Goal: Task Accomplishment & Management: Use online tool/utility

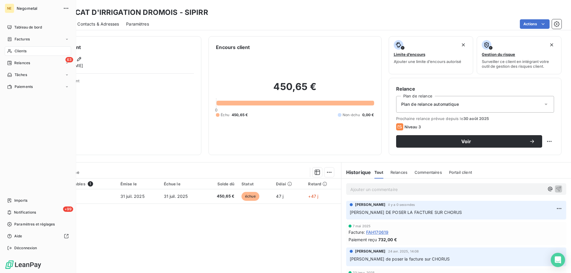
click at [19, 51] on span "Clients" at bounding box center [21, 50] width 12 height 5
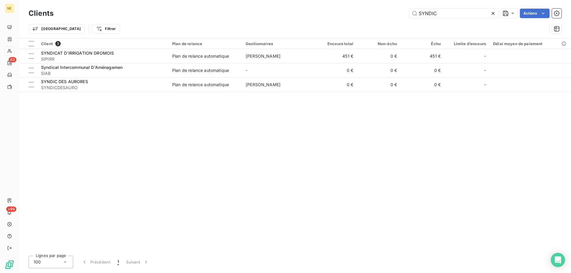
drag, startPoint x: 443, startPoint y: 12, endPoint x: 388, endPoint y: 17, distance: 54.6
click at [388, 17] on div "SYNDIC Actions" at bounding box center [311, 14] width 501 height 10
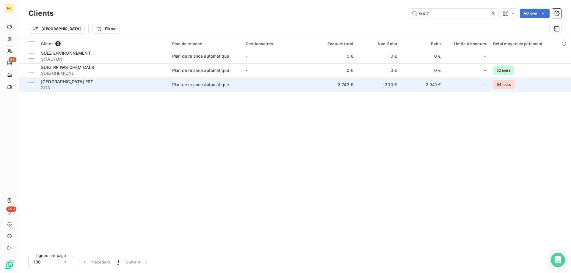
type input "suez"
click at [100, 82] on div "[GEOGRAPHIC_DATA] EST" at bounding box center [103, 82] width 124 height 6
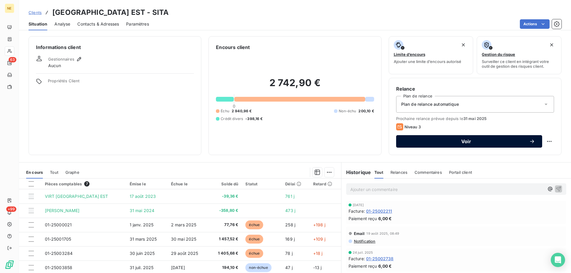
click at [427, 144] on button "Voir" at bounding box center [469, 141] width 146 height 12
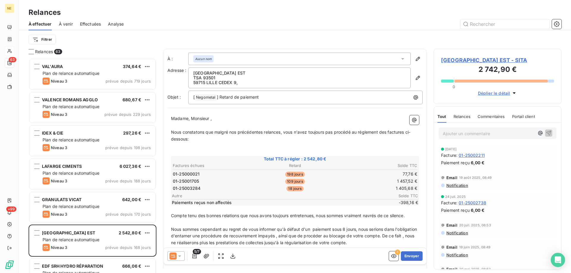
scroll to position [210, 123]
click at [416, 77] on icon "button" at bounding box center [418, 78] width 4 height 4
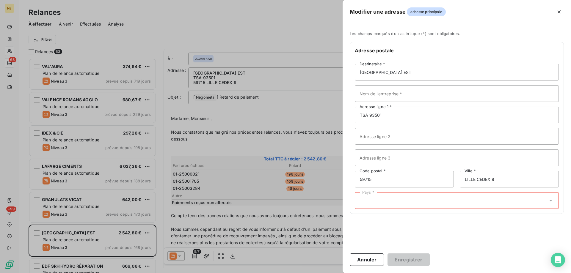
click at [424, 204] on div "Pays *" at bounding box center [457, 200] width 204 height 17
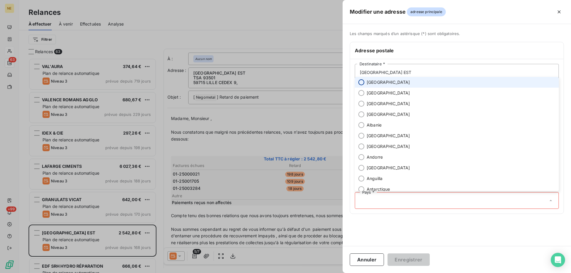
click at [361, 81] on input "radio" at bounding box center [361, 82] width 6 height 6
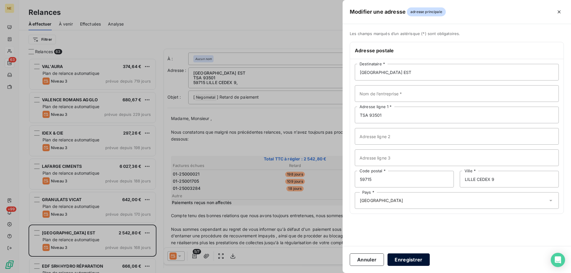
click at [403, 259] on button "Enregistrer" at bounding box center [408, 260] width 42 height 12
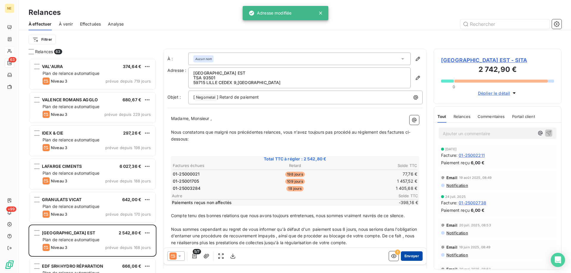
click at [411, 255] on button "Envoyer" at bounding box center [412, 256] width 22 height 10
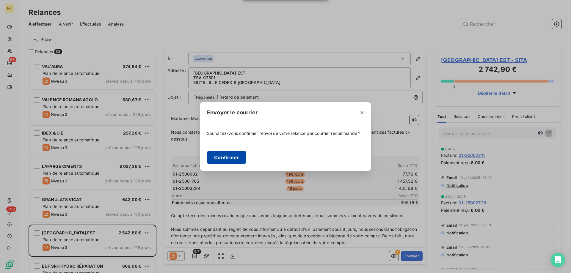
click at [227, 156] on button "Confirmer" at bounding box center [226, 157] width 39 height 12
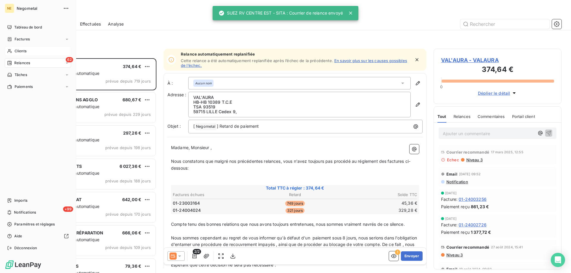
click at [21, 52] on span "Clients" at bounding box center [21, 50] width 12 height 5
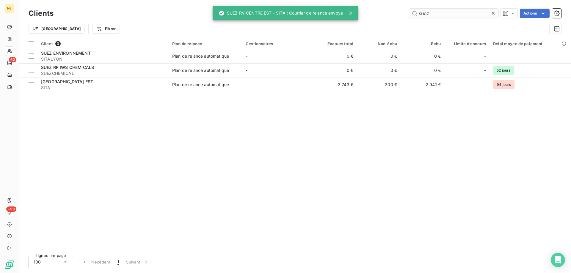
drag, startPoint x: 439, startPoint y: 17, endPoint x: 411, endPoint y: 16, distance: 28.8
click at [411, 16] on input "suez" at bounding box center [453, 14] width 89 height 10
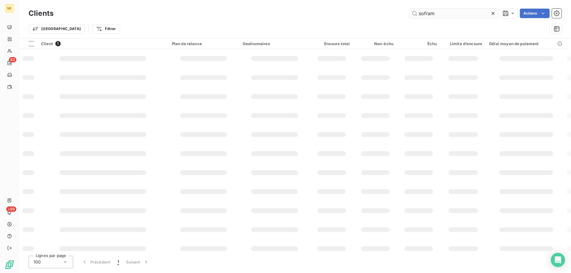
type input "sofram"
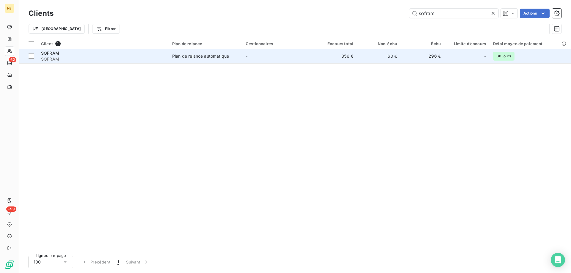
click at [213, 54] on div "Plan de relance automatique" at bounding box center [200, 56] width 57 height 6
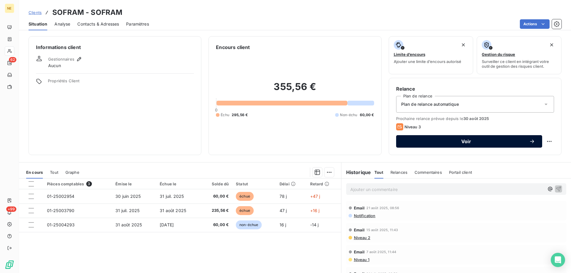
click at [474, 140] on span "Voir" at bounding box center [466, 141] width 126 height 5
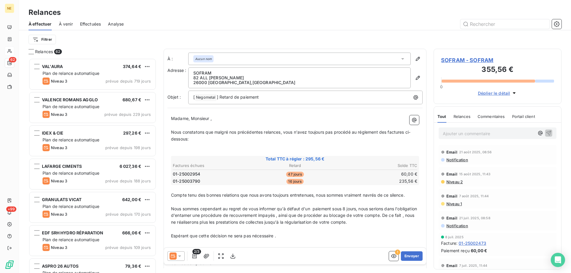
scroll to position [210, 123]
click at [416, 75] on button "button" at bounding box center [418, 78] width 10 height 10
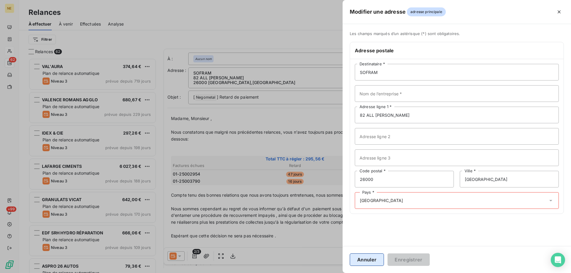
click at [373, 261] on button "Annuler" at bounding box center [367, 260] width 34 height 12
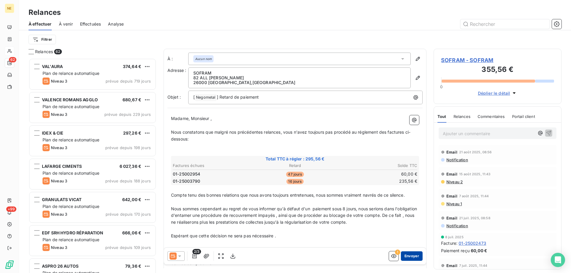
click at [411, 255] on button "Envoyer" at bounding box center [412, 256] width 22 height 10
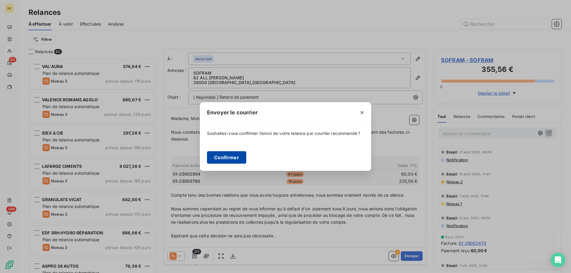
click at [219, 160] on button "Confirmer" at bounding box center [226, 157] width 39 height 12
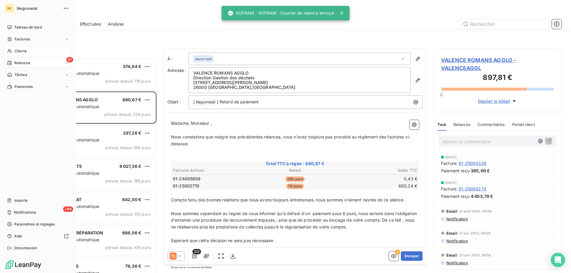
click at [13, 54] on div "Clients" at bounding box center [38, 51] width 66 height 10
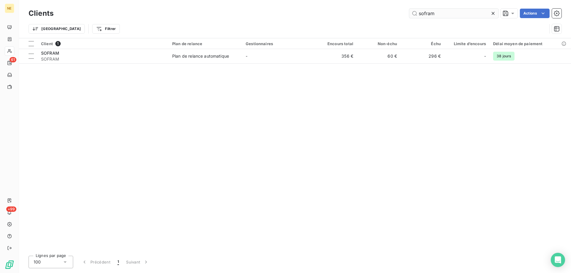
drag, startPoint x: 435, startPoint y: 15, endPoint x: 424, endPoint y: 13, distance: 11.1
click at [424, 13] on input "sofram" at bounding box center [453, 14] width 89 height 10
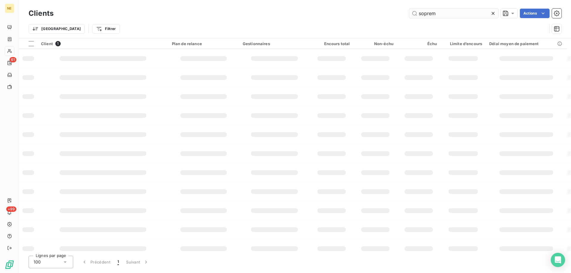
type input "soprem"
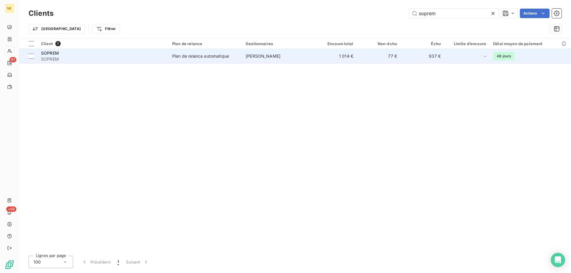
click at [167, 60] on td "SOPREM SOPREM" at bounding box center [102, 56] width 131 height 14
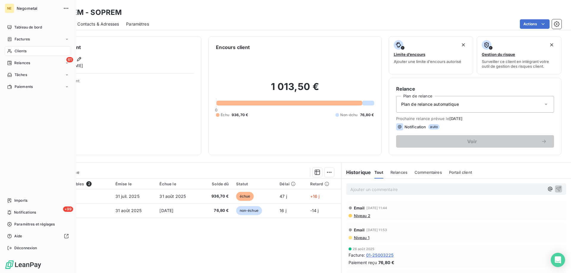
click at [12, 49] on div "Clients" at bounding box center [38, 51] width 66 height 10
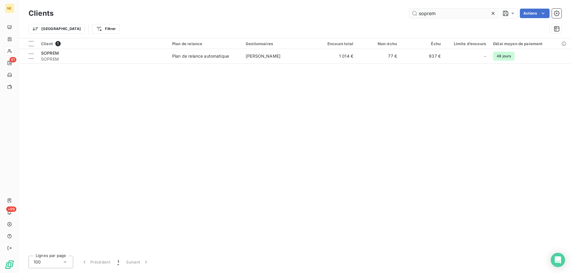
drag, startPoint x: 435, startPoint y: 14, endPoint x: 423, endPoint y: 16, distance: 12.6
click at [423, 16] on input "soprem" at bounding box center [453, 14] width 89 height 10
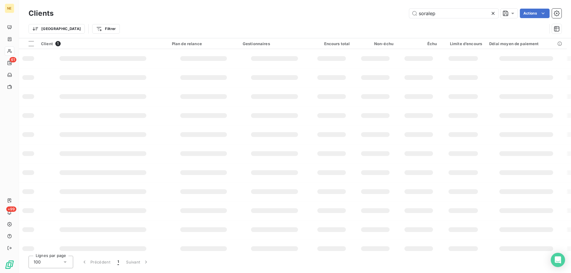
type input "soralep"
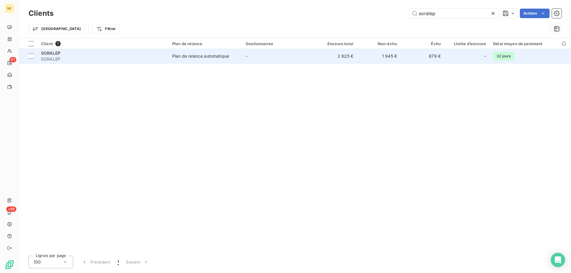
click at [226, 51] on td "Plan de relance automatique" at bounding box center [205, 56] width 73 height 14
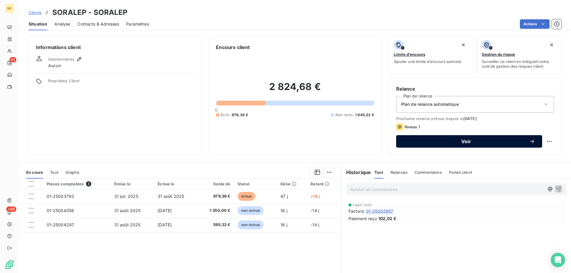
click at [465, 140] on span "Voir" at bounding box center [466, 141] width 126 height 5
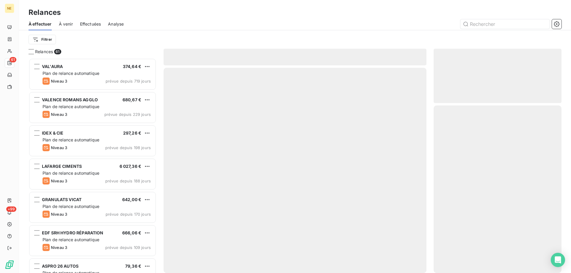
scroll to position [210, 123]
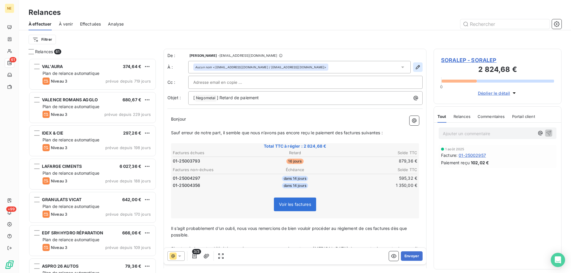
click at [415, 66] on icon "button" at bounding box center [418, 67] width 6 height 6
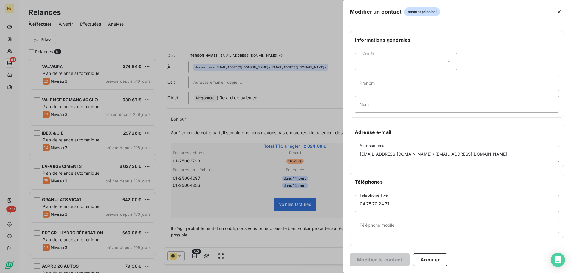
click at [466, 153] on input "[EMAIL_ADDRESS][DOMAIN_NAME] / [EMAIL_ADDRESS][DOMAIN_NAME]" at bounding box center [457, 154] width 204 height 17
drag, startPoint x: 452, startPoint y: 154, endPoint x: 415, endPoint y: 155, distance: 36.9
click at [414, 155] on input "[EMAIL_ADDRESS][DOMAIN_NAME] / [EMAIL_ADDRESS][DOMAIN_NAME]" at bounding box center [457, 154] width 204 height 17
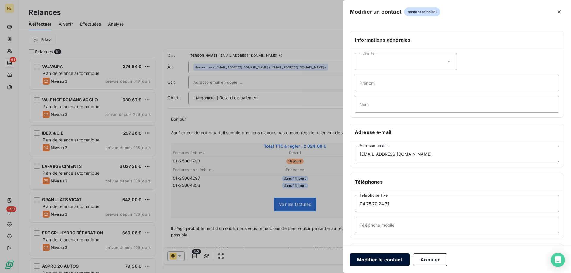
type input "[EMAIL_ADDRESS][DOMAIN_NAME]"
click at [377, 259] on button "Modifier le contact" at bounding box center [380, 260] width 60 height 12
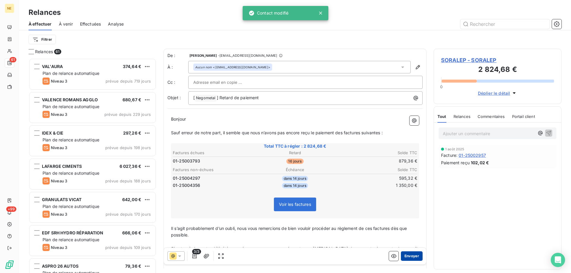
click at [405, 255] on button "Envoyer" at bounding box center [412, 256] width 22 height 10
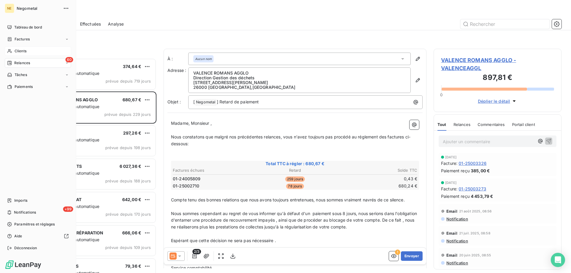
click at [22, 53] on span "Clients" at bounding box center [21, 50] width 12 height 5
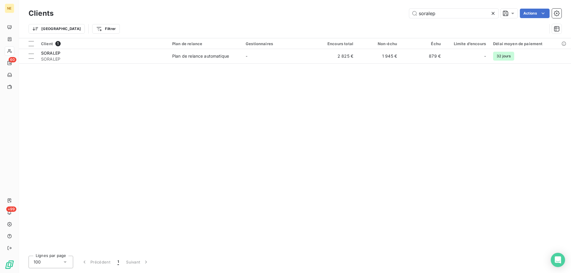
drag, startPoint x: 436, startPoint y: 11, endPoint x: 407, endPoint y: 13, distance: 29.5
click at [407, 13] on div "soralep Actions" at bounding box center [311, 14] width 501 height 10
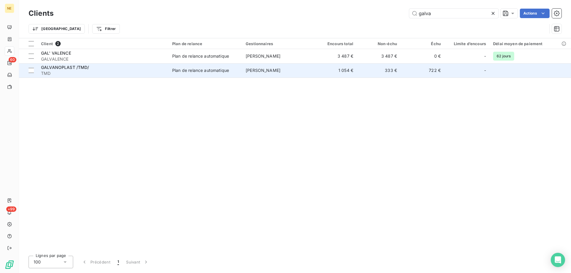
type input "galva"
click at [206, 72] on div "Plan de relance automatique" at bounding box center [200, 70] width 57 height 6
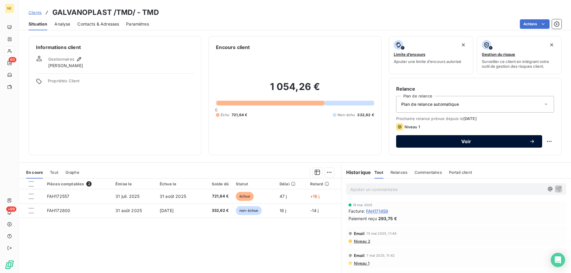
click at [463, 142] on span "Voir" at bounding box center [466, 141] width 126 height 5
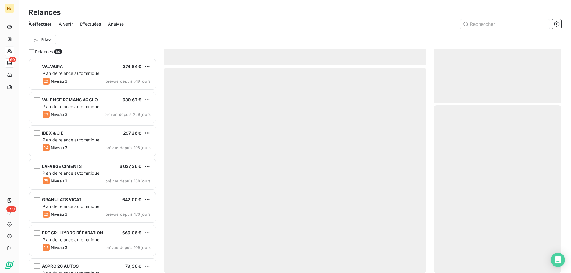
scroll to position [210, 123]
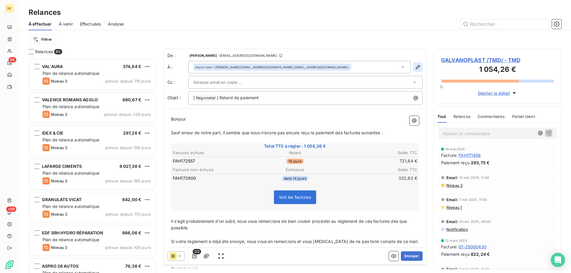
click at [415, 66] on icon "button" at bounding box center [418, 67] width 6 height 6
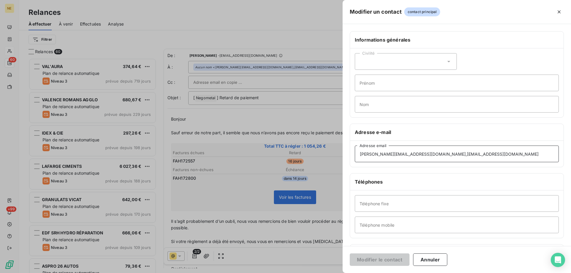
drag, startPoint x: 448, startPoint y: 153, endPoint x: 435, endPoint y: 153, distance: 12.8
click at [435, 153] on input "[PERSON_NAME][EMAIL_ADDRESS][DOMAIN_NAME],[EMAIL_ADDRESS][DOMAIN_NAME]" at bounding box center [457, 154] width 204 height 17
click at [428, 160] on input "[PERSON_NAME][EMAIL_ADDRESS][DOMAIN_NAME],[EMAIL_ADDRESS][DOMAIN_NAME]" at bounding box center [457, 154] width 204 height 17
click at [414, 155] on input "[PERSON_NAME][EMAIL_ADDRESS][DOMAIN_NAME],[EMAIL_ADDRESS][DOMAIN_NAME]" at bounding box center [457, 154] width 204 height 17
drag, startPoint x: 450, startPoint y: 155, endPoint x: 414, endPoint y: 154, distance: 36.0
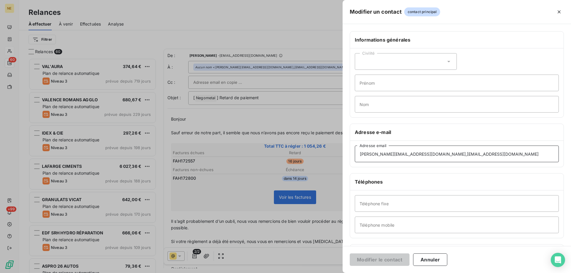
click at [414, 154] on input "[PERSON_NAME][EMAIL_ADDRESS][DOMAIN_NAME],[EMAIL_ADDRESS][DOMAIN_NAME]" at bounding box center [457, 154] width 204 height 17
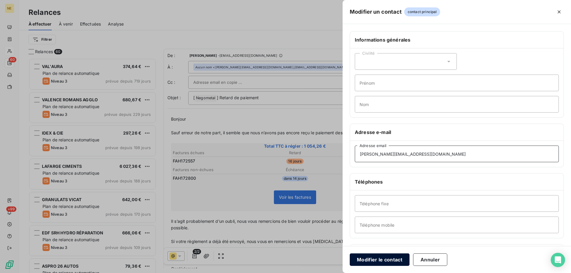
type input "[PERSON_NAME][EMAIL_ADDRESS][DOMAIN_NAME]"
click at [367, 259] on button "Modifier le contact" at bounding box center [380, 260] width 60 height 12
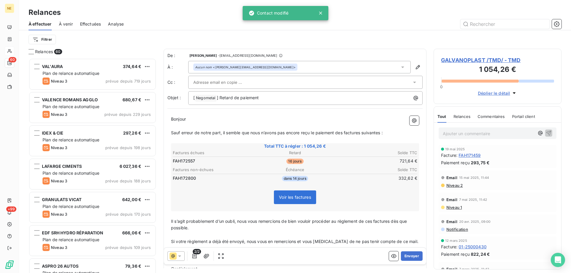
click at [221, 86] on input "text" at bounding box center [225, 82] width 64 height 9
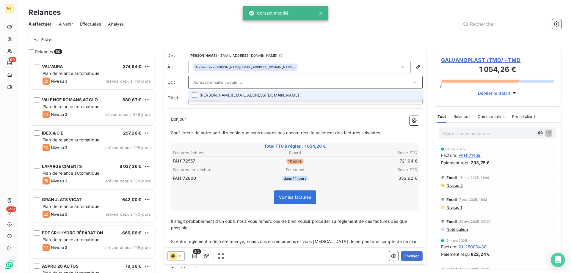
paste input "[EMAIL_ADDRESS][DOMAIN_NAME]"
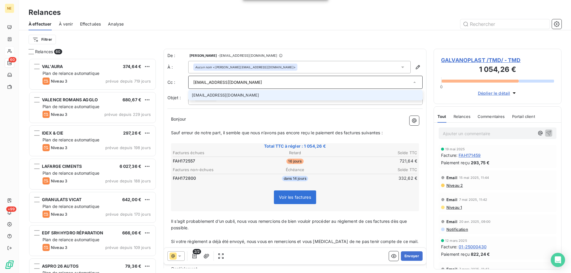
type input "[EMAIL_ADDRESS][DOMAIN_NAME]"
click at [223, 92] on li "[EMAIL_ADDRESS][DOMAIN_NAME]" at bounding box center [305, 95] width 234 height 10
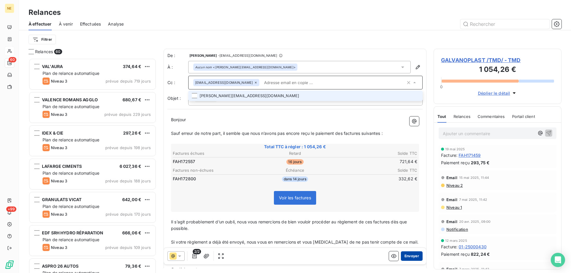
click at [406, 257] on button "Envoyer" at bounding box center [412, 256] width 22 height 10
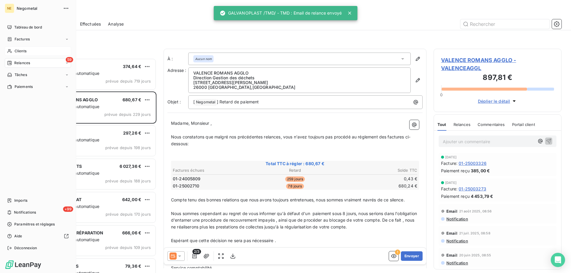
click at [11, 51] on icon at bounding box center [9, 51] width 5 height 5
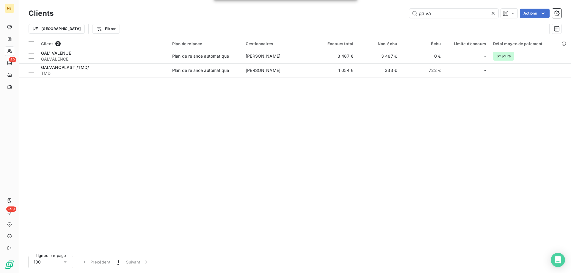
drag, startPoint x: 444, startPoint y: 11, endPoint x: 408, endPoint y: 13, distance: 36.0
click at [408, 13] on div "galva Actions" at bounding box center [311, 14] width 501 height 10
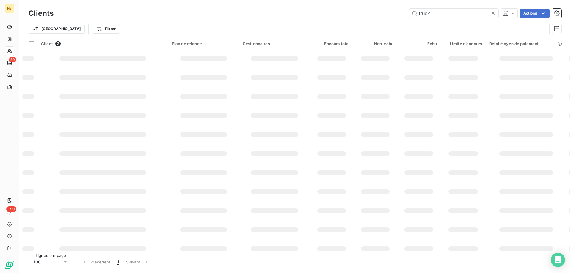
type input "truck"
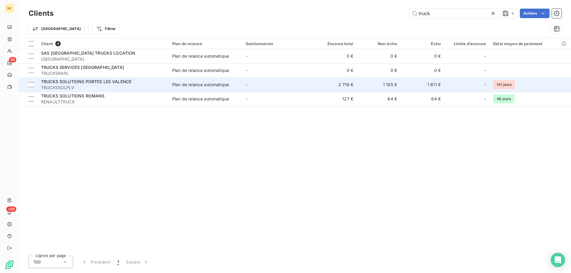
click at [111, 87] on span "TRUCKSSOLPLV" at bounding box center [103, 88] width 124 height 6
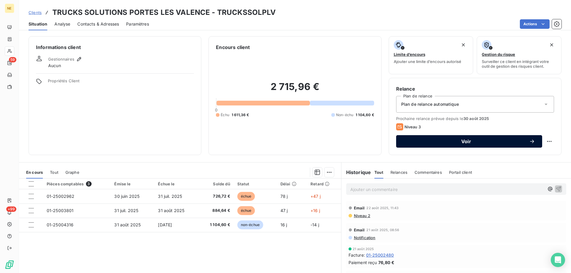
click at [464, 139] on span "Voir" at bounding box center [466, 141] width 126 height 5
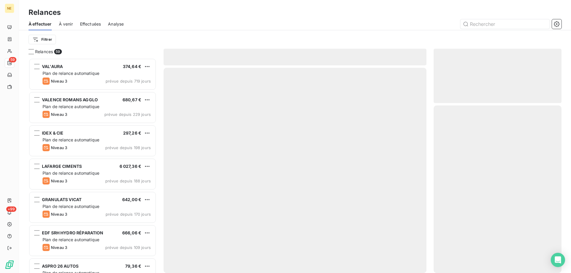
scroll to position [210, 123]
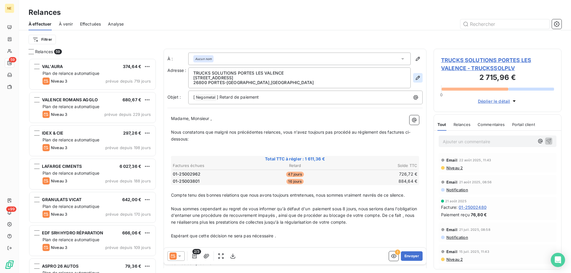
click at [415, 77] on icon "button" at bounding box center [418, 78] width 6 height 6
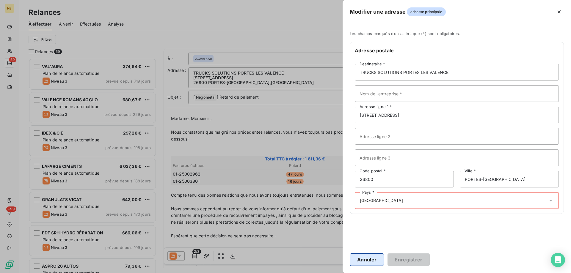
click at [373, 262] on button "Annuler" at bounding box center [367, 260] width 34 height 12
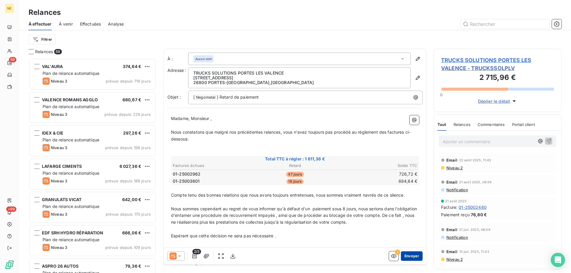
click at [407, 257] on button "Envoyer" at bounding box center [412, 256] width 22 height 10
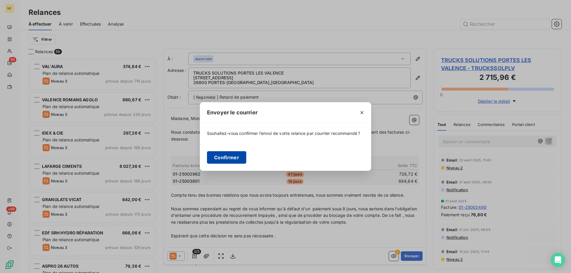
click at [234, 157] on button "Confirmer" at bounding box center [226, 157] width 39 height 12
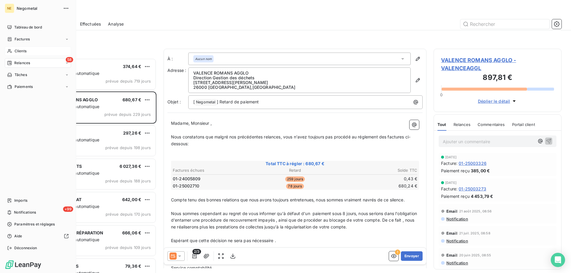
click at [15, 53] on span "Clients" at bounding box center [21, 50] width 12 height 5
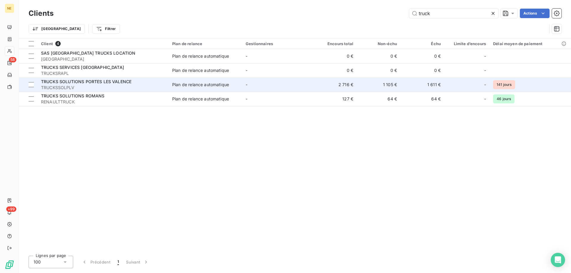
click at [115, 89] on span "TRUCKSSOLPLV" at bounding box center [103, 88] width 124 height 6
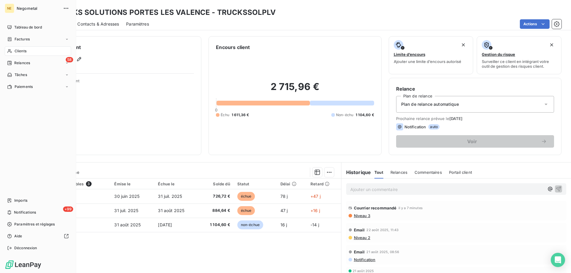
click at [22, 47] on div "Clients" at bounding box center [38, 51] width 66 height 10
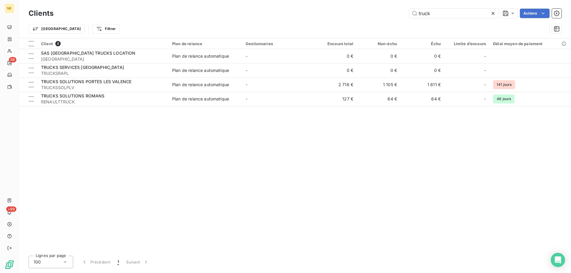
drag, startPoint x: 436, startPoint y: 12, endPoint x: 405, endPoint y: 12, distance: 31.5
click at [405, 12] on div "truck Actions" at bounding box center [311, 14] width 501 height 10
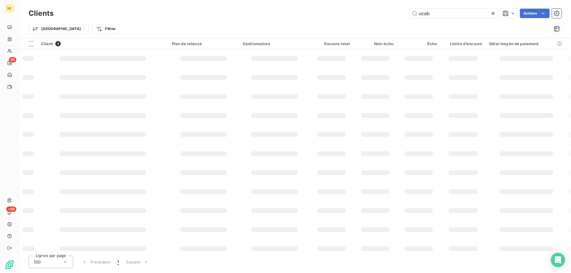
type input "ucab"
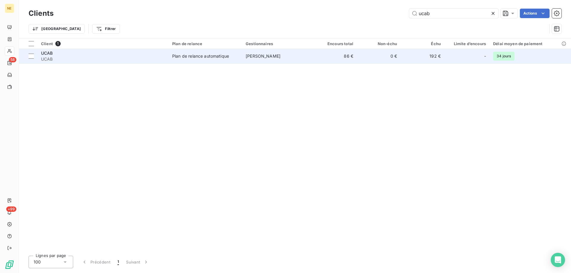
click at [220, 57] on div "Plan de relance automatique" at bounding box center [200, 56] width 57 height 6
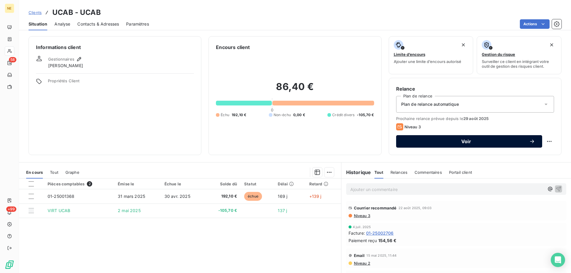
click at [474, 141] on span "Voir" at bounding box center [466, 141] width 126 height 5
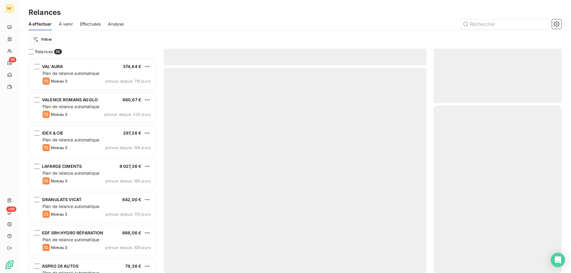
scroll to position [210, 123]
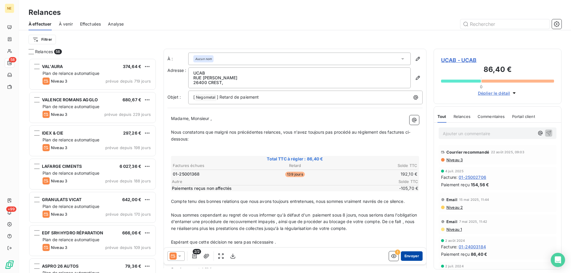
click at [410, 255] on button "Envoyer" at bounding box center [412, 256] width 22 height 10
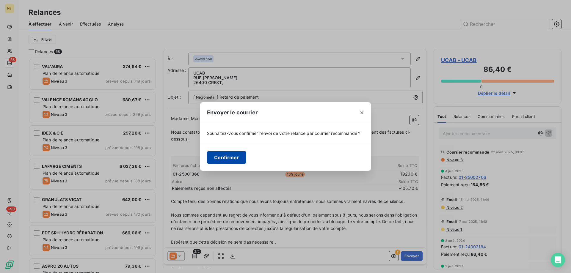
click at [217, 163] on button "Confirmer" at bounding box center [226, 157] width 39 height 12
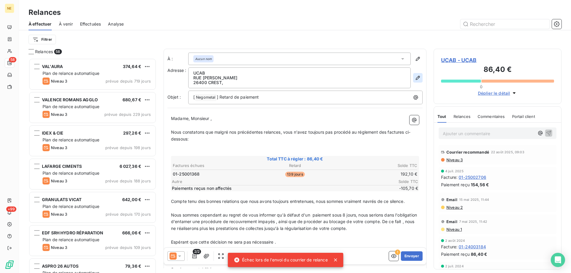
click at [416, 79] on icon "button" at bounding box center [418, 78] width 4 height 4
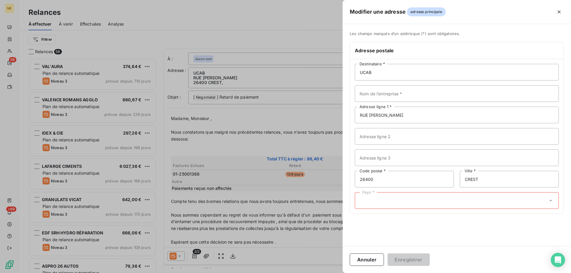
click at [464, 208] on div "Pays *" at bounding box center [457, 200] width 204 height 17
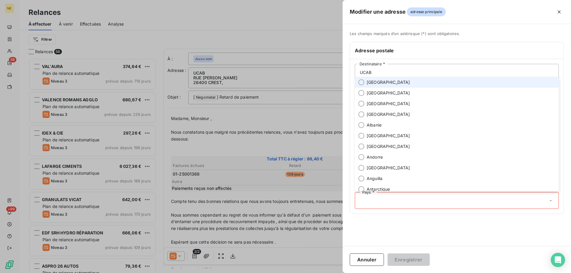
click at [366, 84] on li "[GEOGRAPHIC_DATA]" at bounding box center [457, 82] width 204 height 11
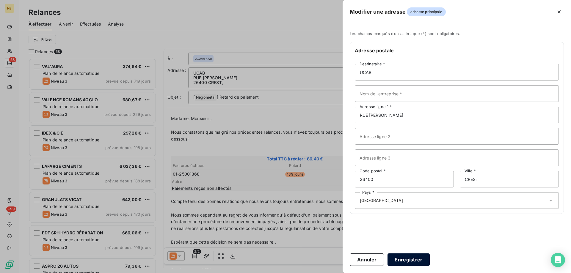
click at [413, 260] on button "Enregistrer" at bounding box center [408, 260] width 42 height 12
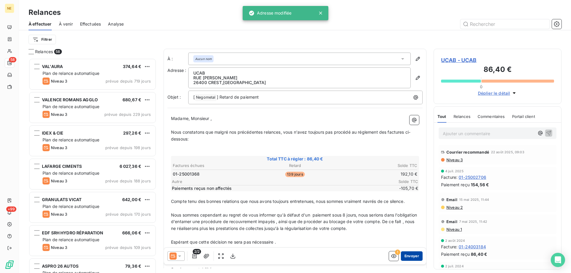
click at [415, 258] on button "Envoyer" at bounding box center [412, 256] width 22 height 10
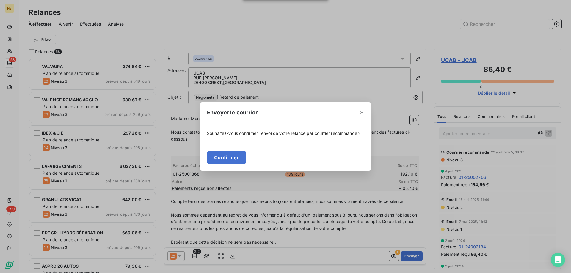
click at [230, 165] on div "Confirmer" at bounding box center [285, 157] width 171 height 27
click at [220, 156] on button "Confirmer" at bounding box center [226, 157] width 39 height 12
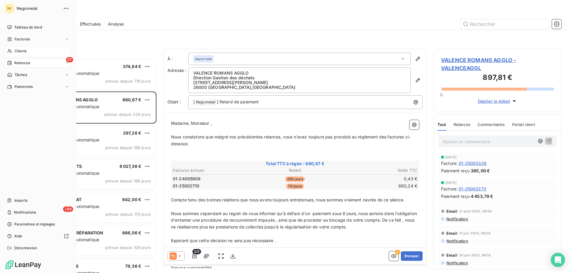
click at [13, 51] on div "Clients" at bounding box center [38, 51] width 66 height 10
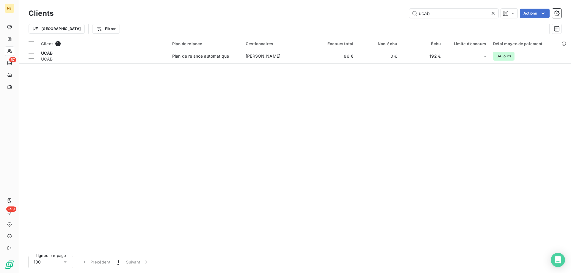
drag, startPoint x: 430, startPoint y: 16, endPoint x: 404, endPoint y: 18, distance: 25.6
click at [404, 18] on div "ucab Actions" at bounding box center [311, 14] width 501 height 10
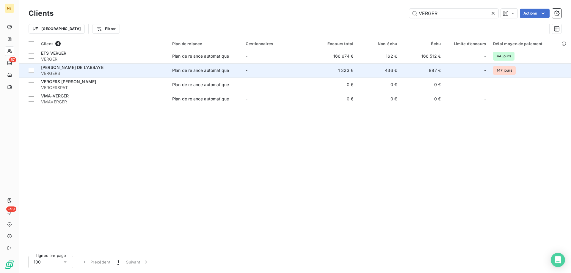
type input "VERGER"
click at [86, 70] on span "[PERSON_NAME] DE L'ABBAYE" at bounding box center [72, 67] width 62 height 5
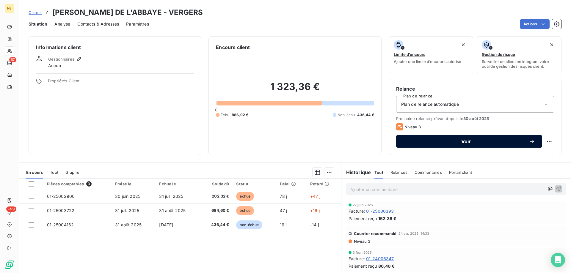
click at [441, 142] on span "Voir" at bounding box center [466, 141] width 126 height 5
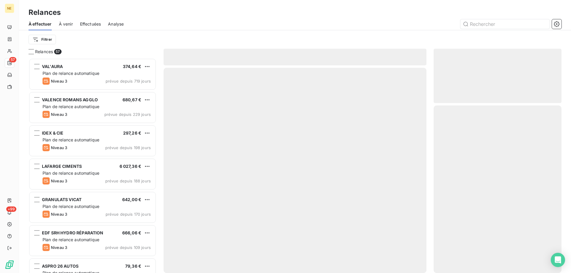
scroll to position [210, 123]
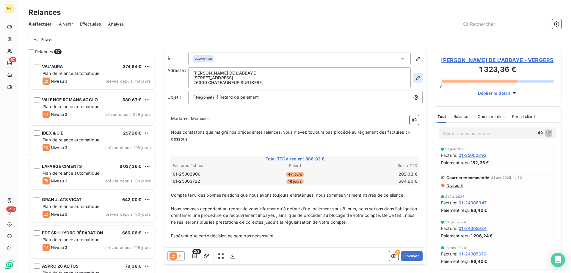
click at [416, 78] on icon "button" at bounding box center [418, 78] width 6 height 6
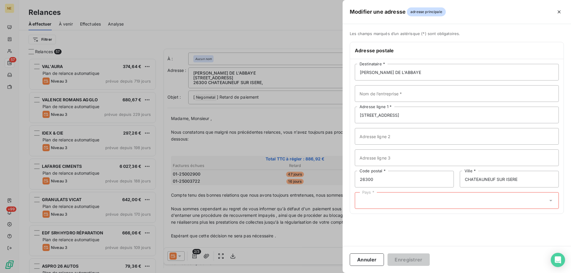
click at [386, 201] on div "Pays *" at bounding box center [457, 200] width 204 height 17
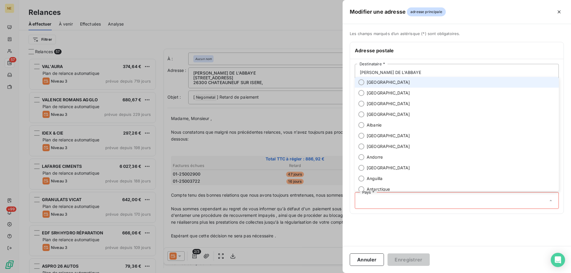
click at [366, 84] on li "[GEOGRAPHIC_DATA]" at bounding box center [457, 82] width 204 height 11
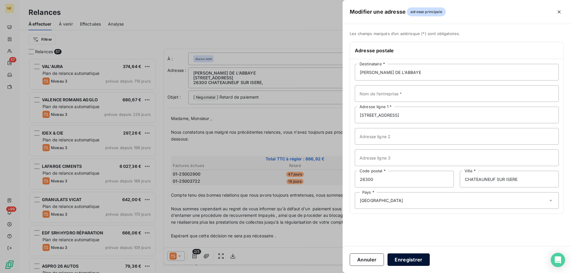
click at [408, 263] on button "Enregistrer" at bounding box center [408, 260] width 42 height 12
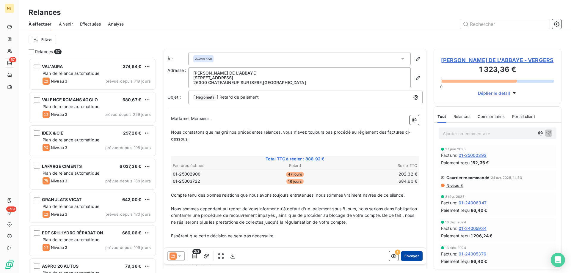
click at [410, 257] on button "Envoyer" at bounding box center [412, 256] width 22 height 10
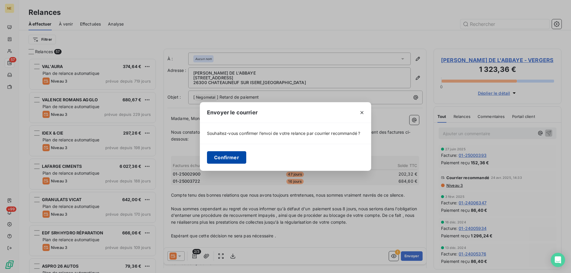
click at [225, 162] on div "Confirmer" at bounding box center [285, 157] width 171 height 27
click at [225, 162] on button "Confirmer" at bounding box center [226, 157] width 39 height 12
